Goal: Entertainment & Leisure: Consume media (video, audio)

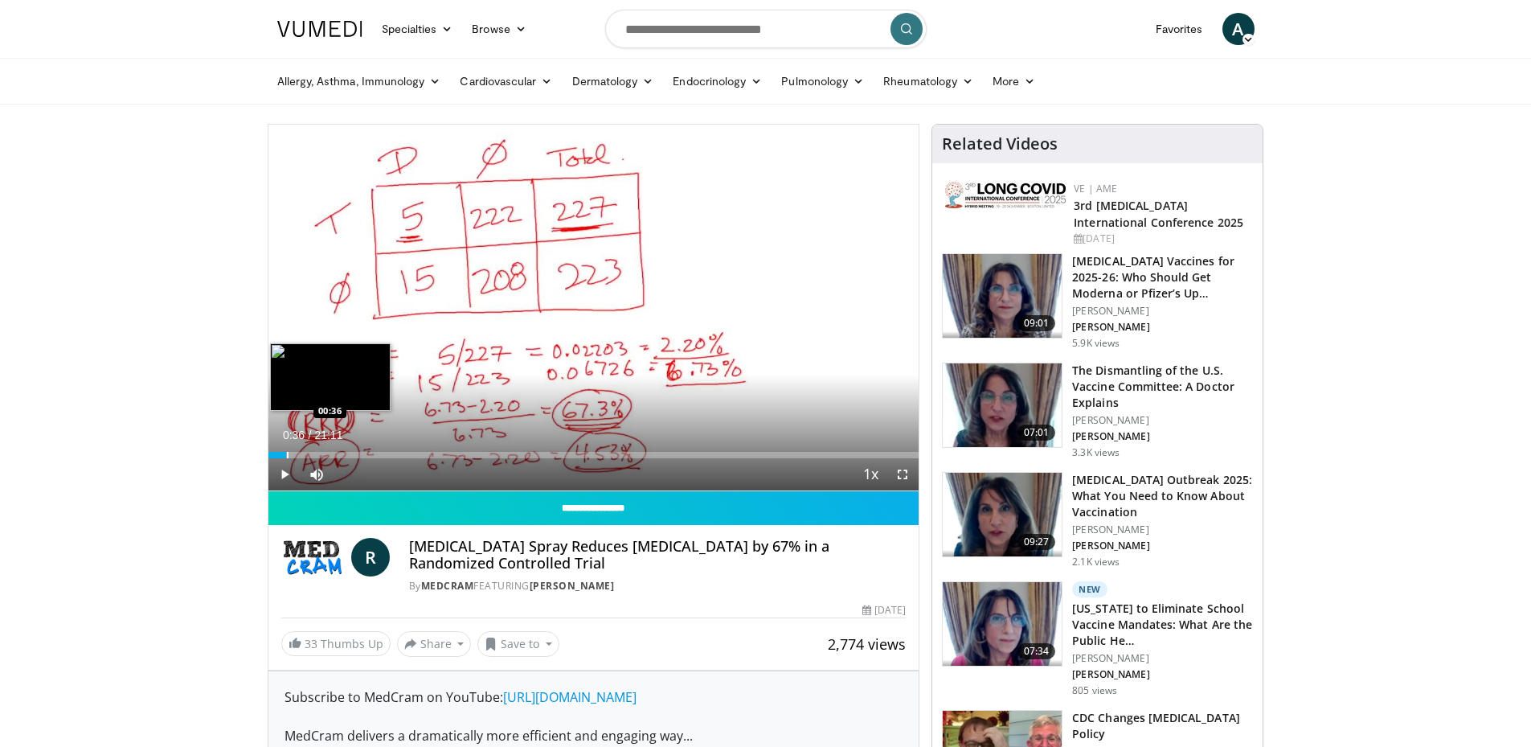
click at [287, 453] on div "Progress Bar" at bounding box center [288, 455] width 2 height 6
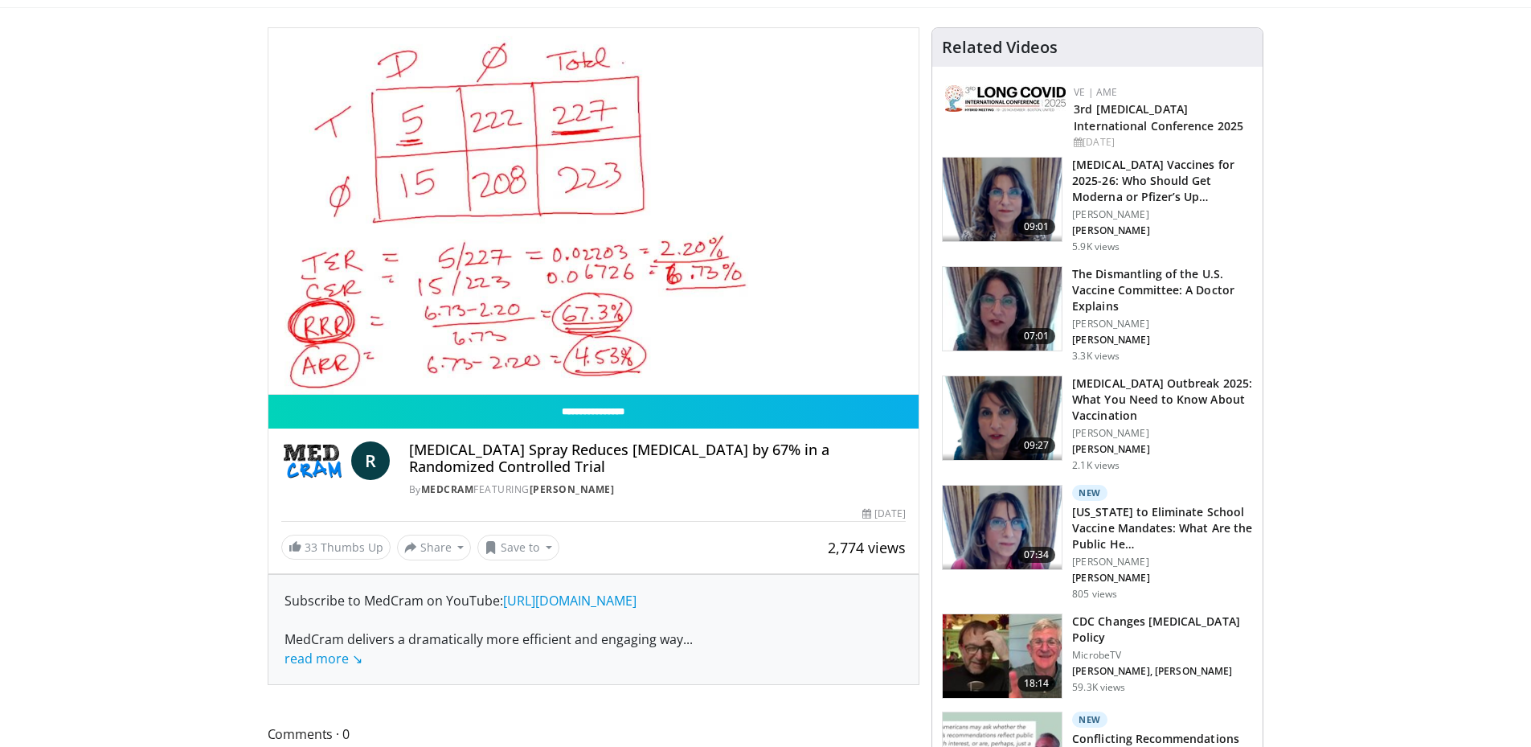
scroll to position [80, 0]
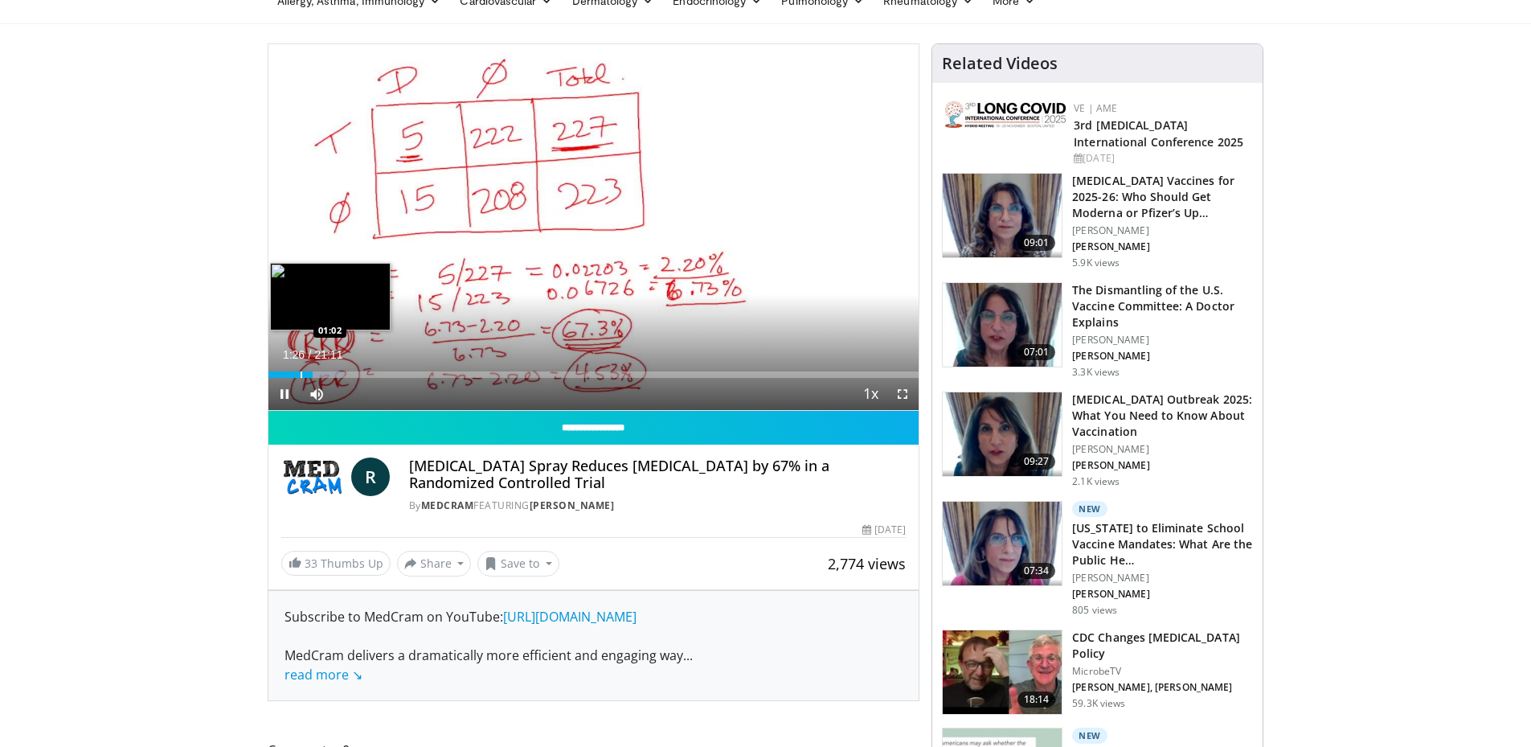
click at [301, 374] on div "Progress Bar" at bounding box center [302, 374] width 2 height 6
click at [904, 390] on span "Video Player" at bounding box center [902, 394] width 32 height 32
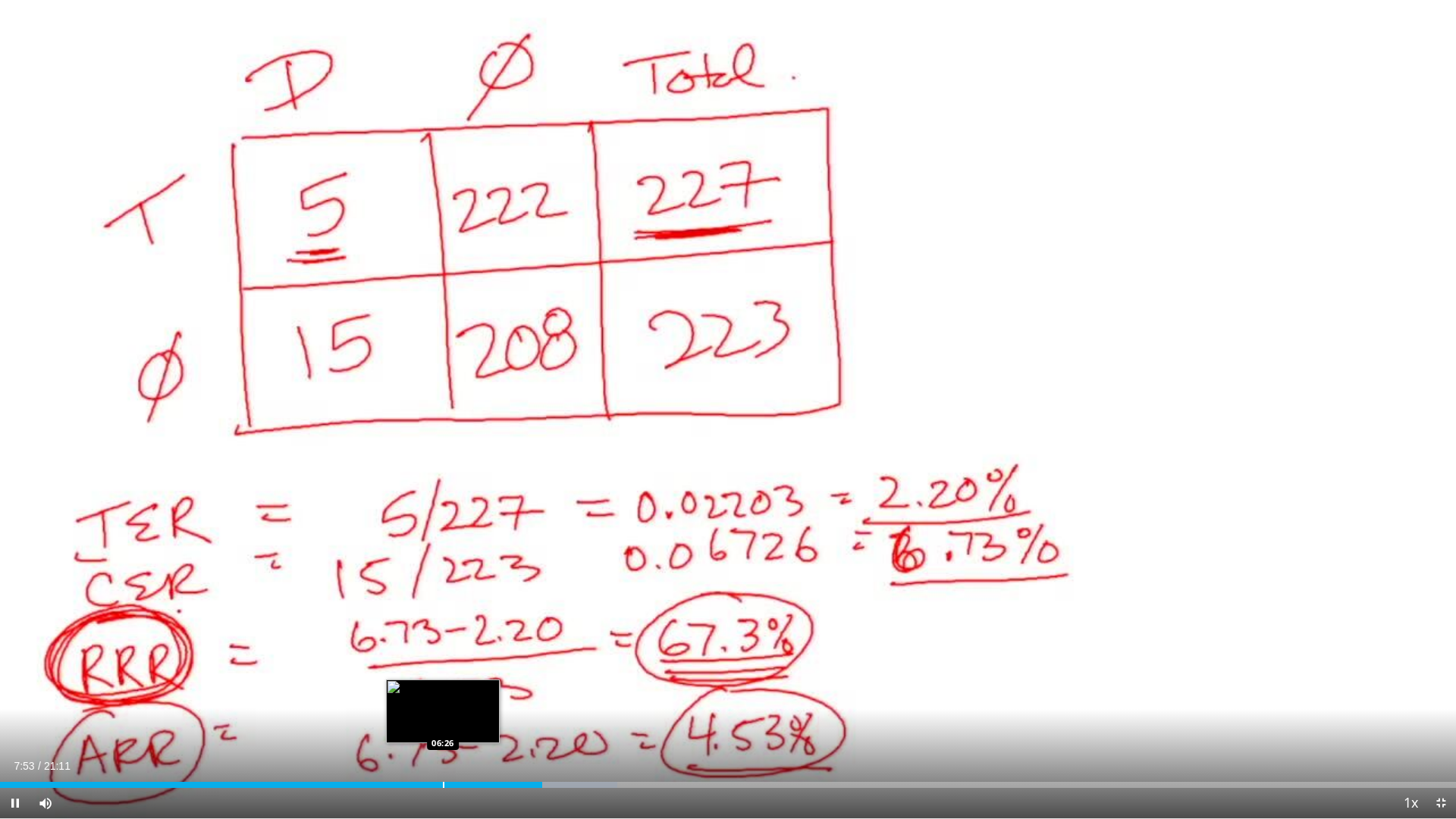
click at [443, 704] on div "Progress Bar" at bounding box center [443, 785] width 2 height 6
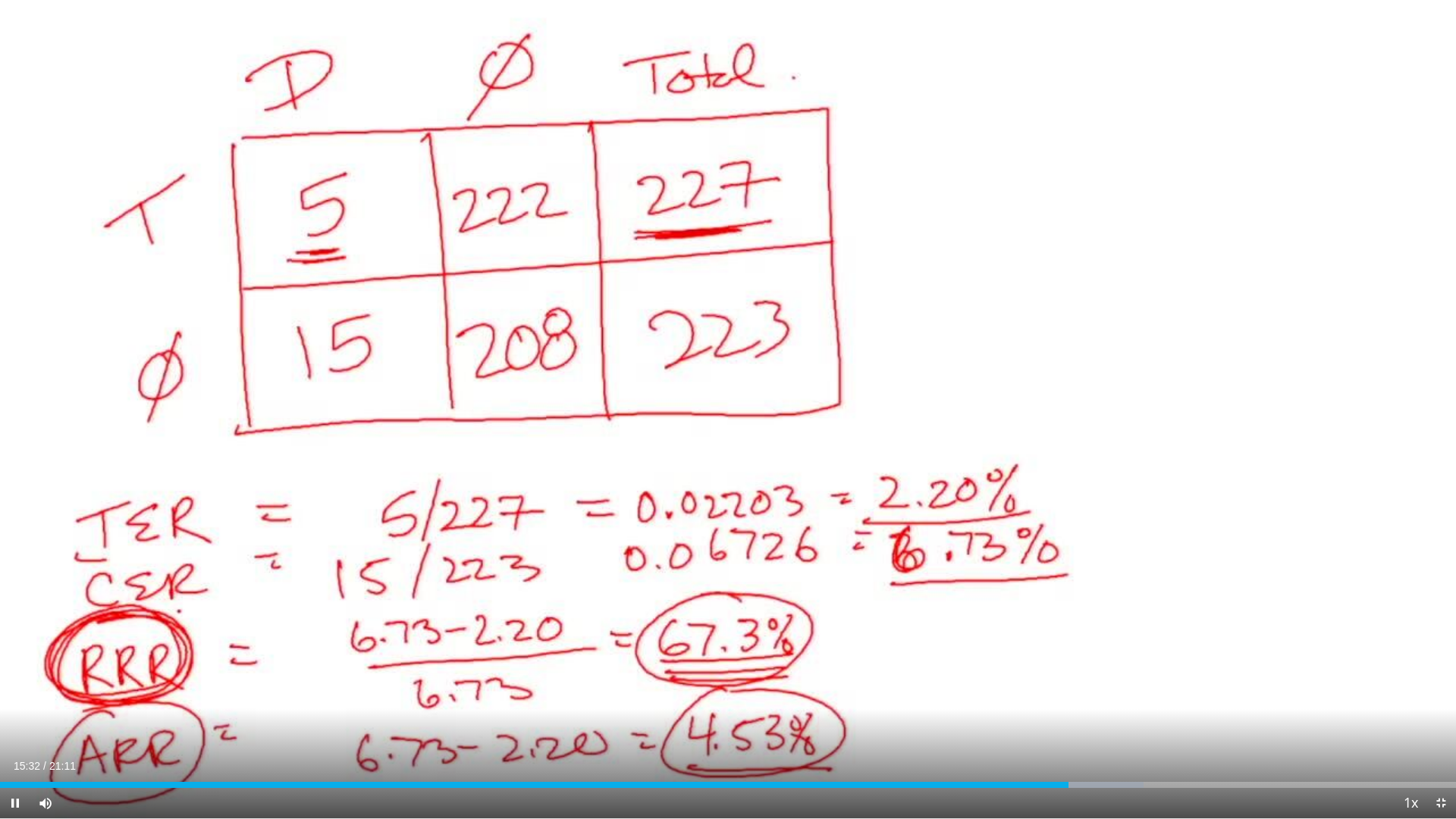
click at [304, 408] on div "10 seconds Tap to unmute" at bounding box center [728, 409] width 1456 height 818
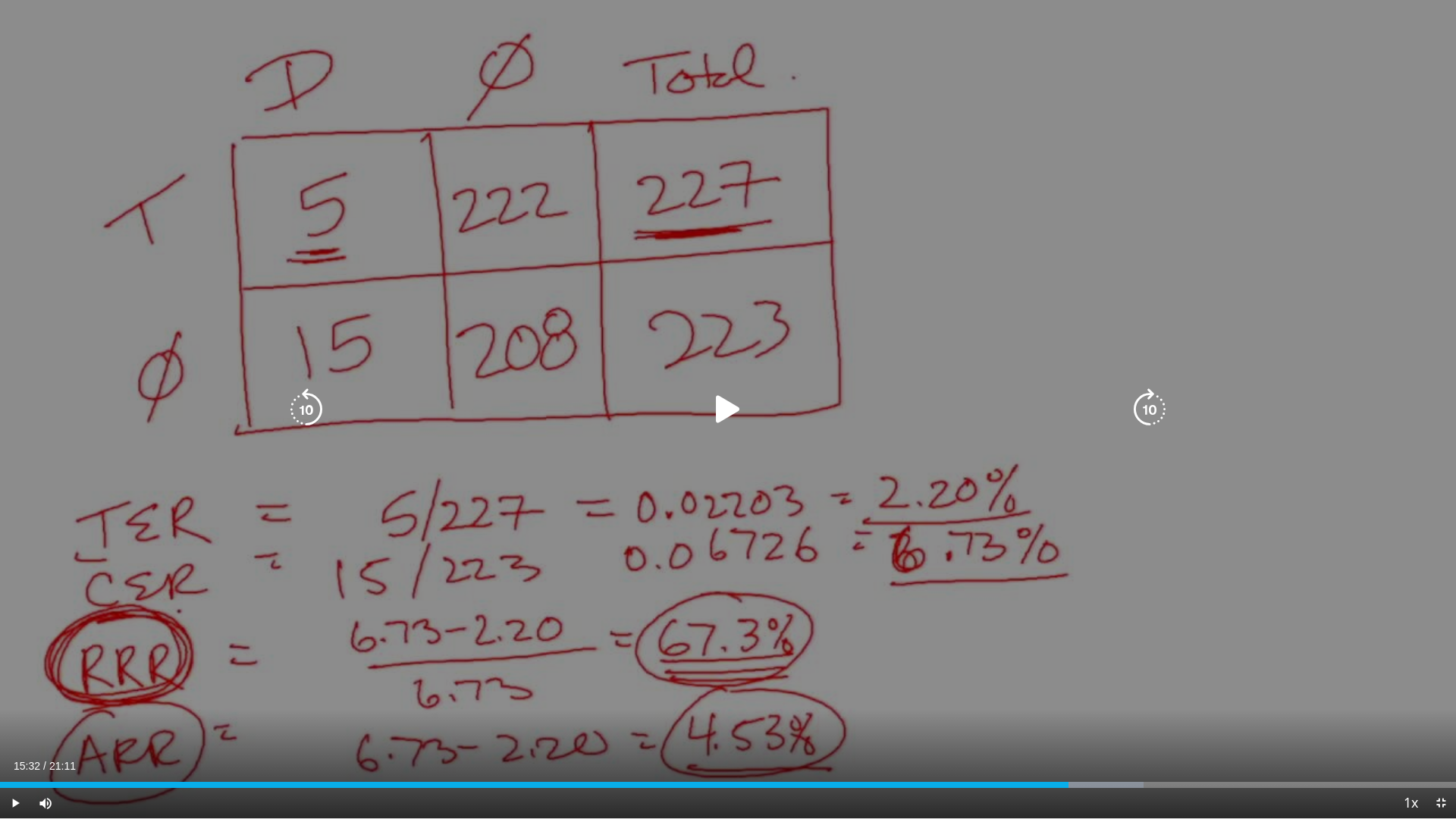
drag, startPoint x: 727, startPoint y: 407, endPoint x: 695, endPoint y: 419, distance: 34.2
click at [728, 407] on icon "Video Player" at bounding box center [728, 409] width 42 height 42
click at [308, 402] on icon "Video Player" at bounding box center [306, 409] width 42 height 42
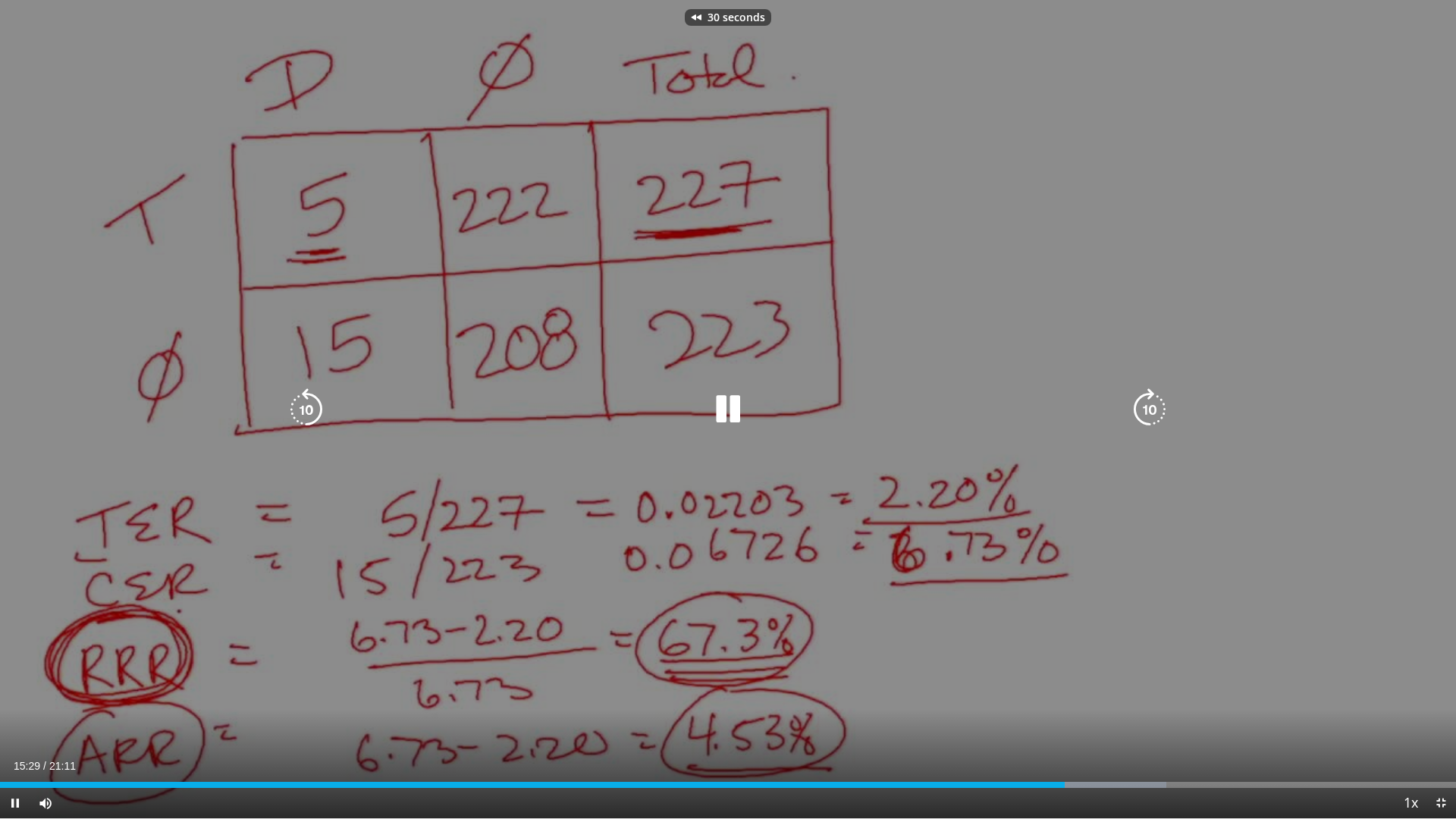
click at [308, 402] on icon "Video Player" at bounding box center [306, 409] width 42 height 42
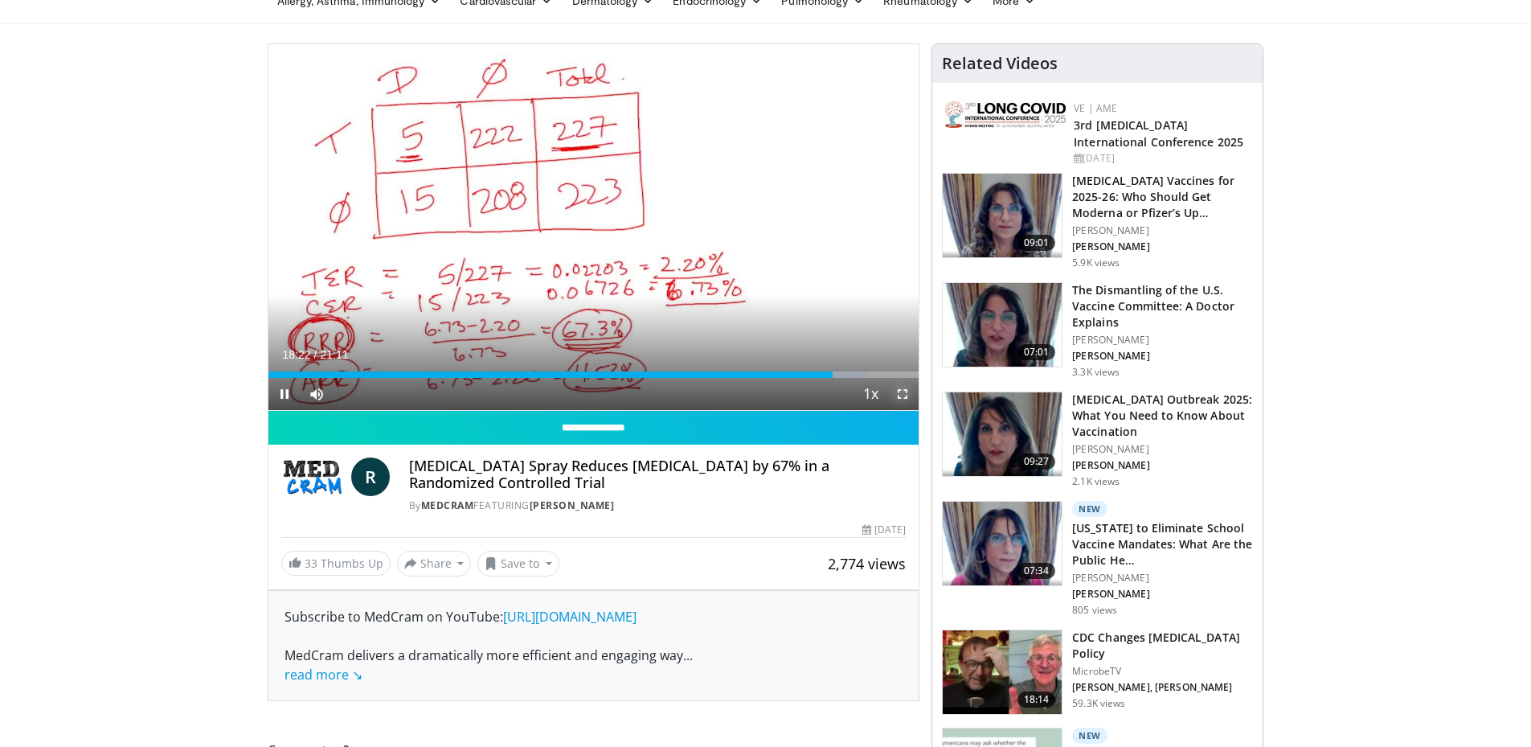
click at [899, 393] on span "Video Player" at bounding box center [902, 394] width 32 height 32
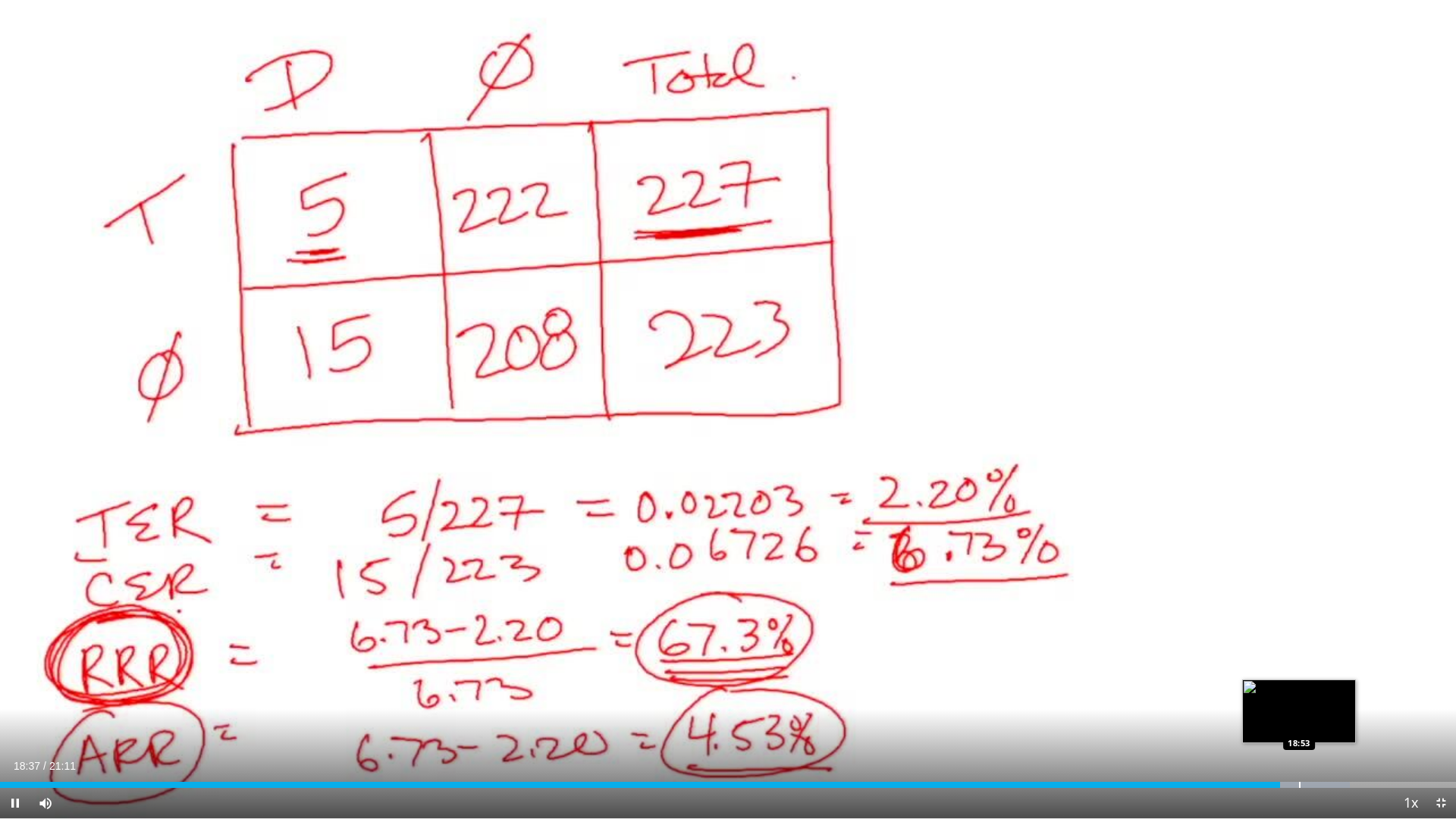
click at [1299, 704] on div "Loaded : 92.69% 18:37 18:53" at bounding box center [728, 780] width 1456 height 14
click at [1323, 704] on div "Loaded : 94.26% 18:55 19:13" at bounding box center [728, 780] width 1456 height 14
click at [1346, 704] on div "Progress Bar" at bounding box center [1347, 785] width 2 height 6
click at [1364, 704] on div "Progress Bar" at bounding box center [1365, 785] width 107 height 6
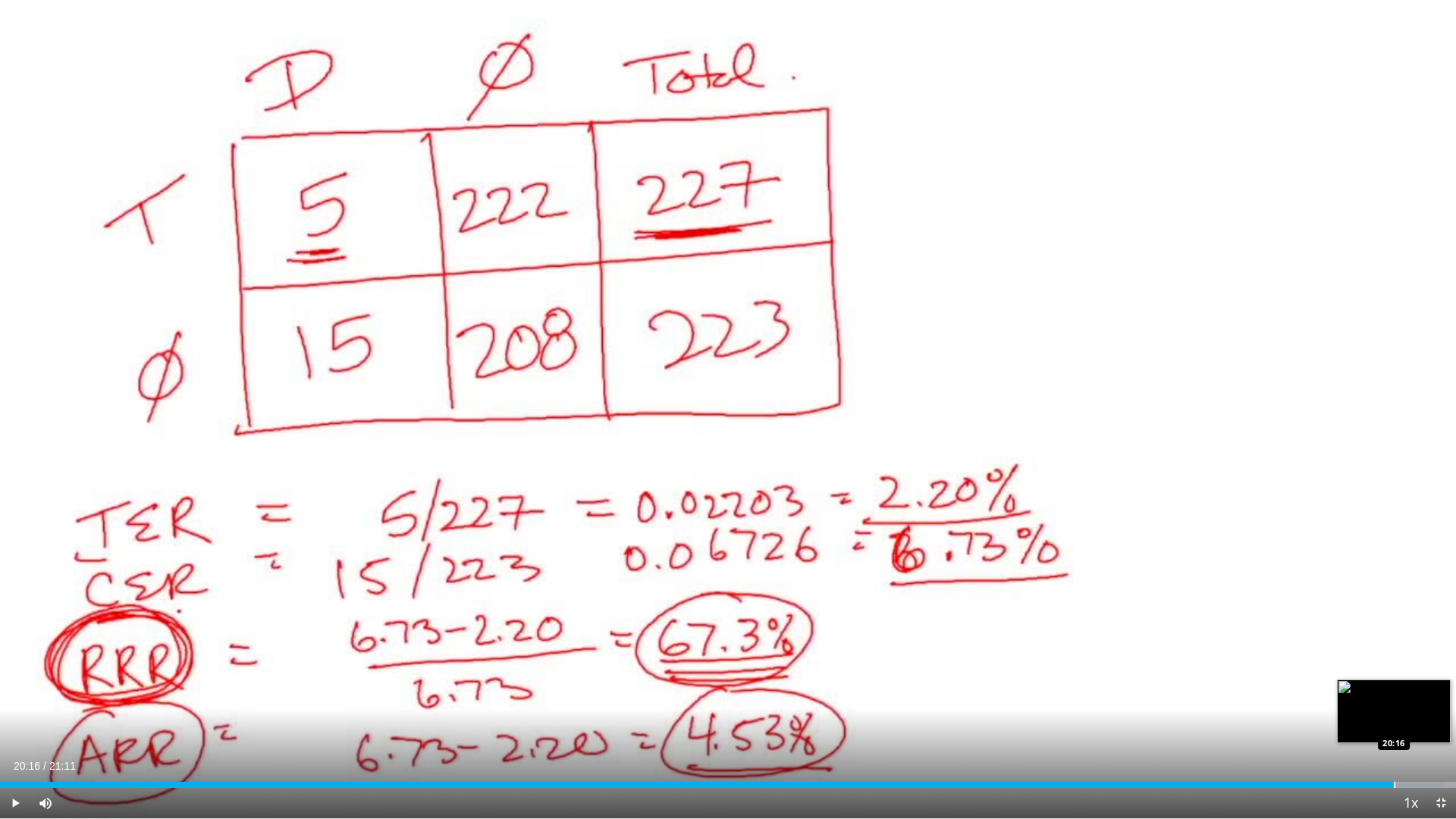
click at [1394, 704] on div "Progress Bar" at bounding box center [1395, 785] width 2 height 6
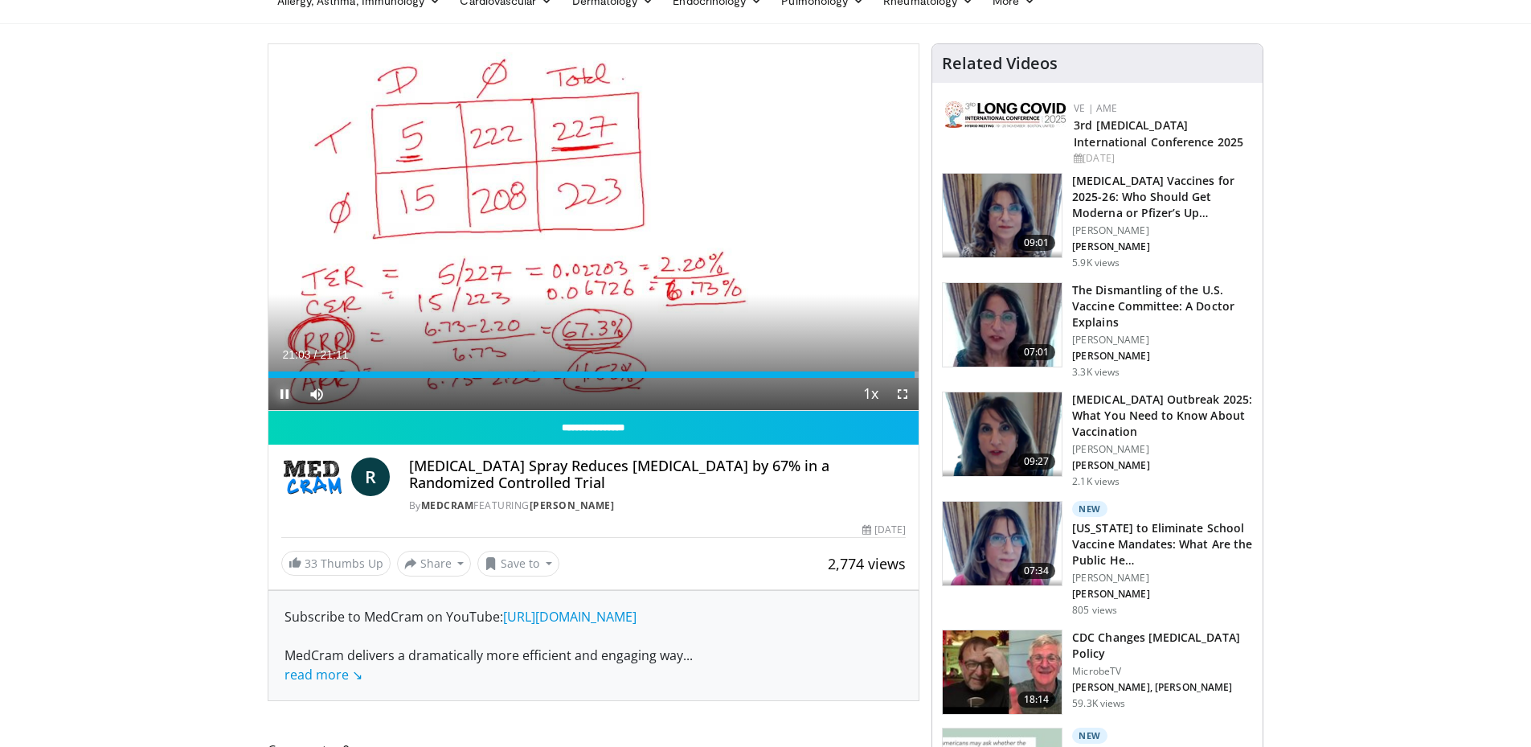
click at [291, 391] on span "Video Player" at bounding box center [284, 394] width 32 height 32
